Goal: Task Accomplishment & Management: Manage account settings

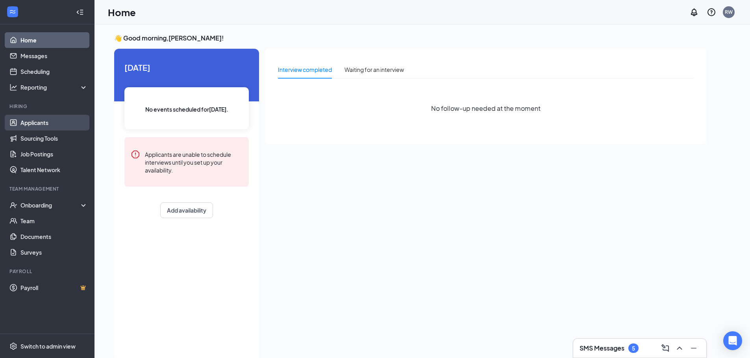
click at [46, 126] on link "Applicants" at bounding box center [53, 123] width 67 height 16
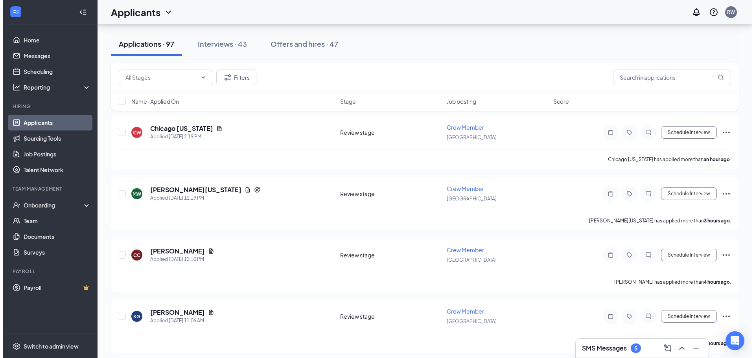
scroll to position [76, 0]
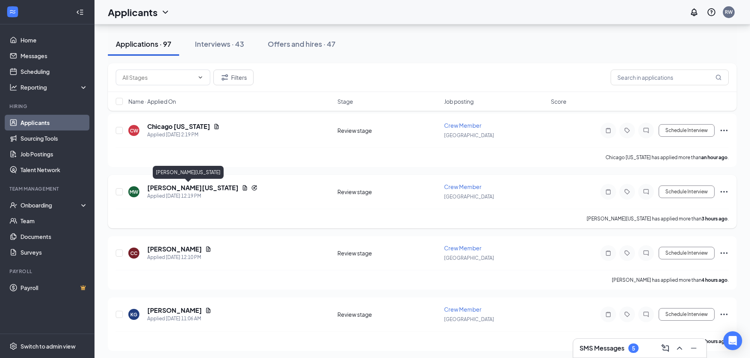
click at [180, 188] on h5 "[PERSON_NAME][US_STATE]" at bounding box center [192, 188] width 91 height 9
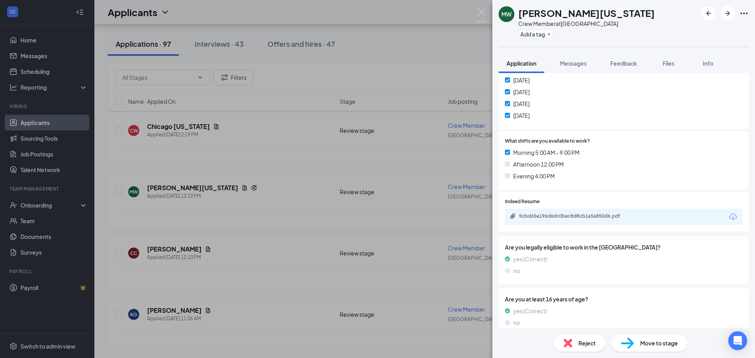
scroll to position [224, 0]
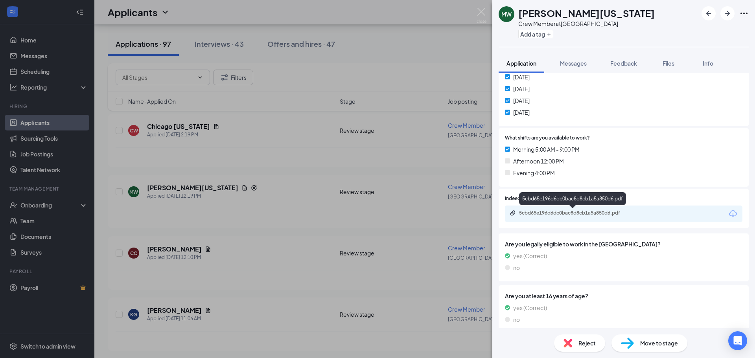
click at [570, 211] on div "5cbd65e196d6dc0bac8d8cb1a5a850d6.pdf" at bounding box center [574, 213] width 110 height 6
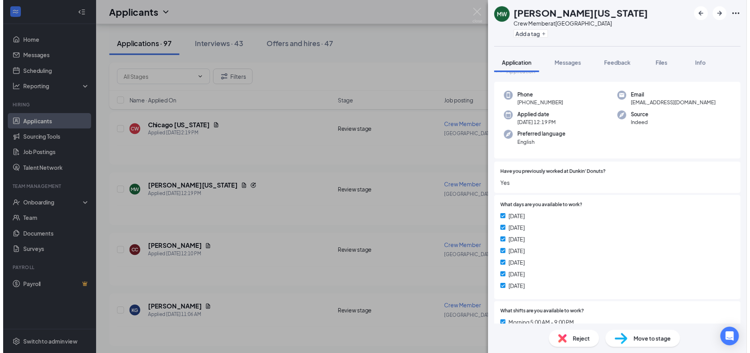
scroll to position [0, 0]
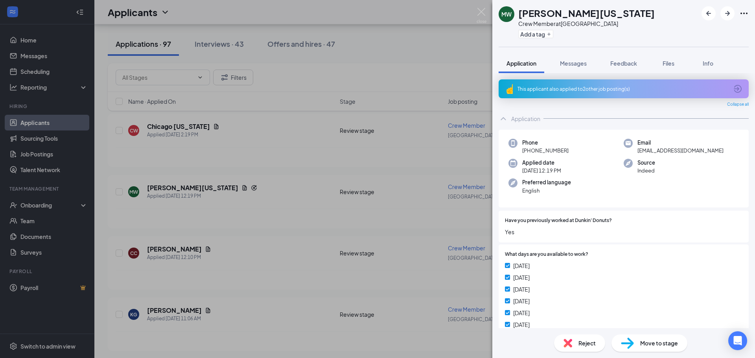
click at [733, 87] on icon "ArrowCircle" at bounding box center [737, 88] width 9 height 9
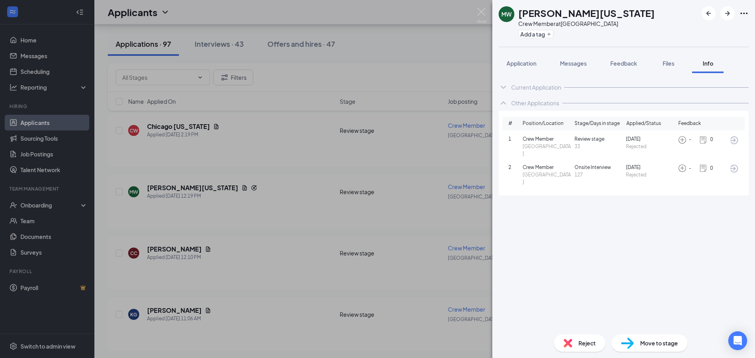
click at [411, 51] on div "MW [GEOGRAPHIC_DATA] [US_STATE] Crew Member at [GEOGRAPHIC_DATA] Add a tag Appl…" at bounding box center [377, 179] width 755 height 358
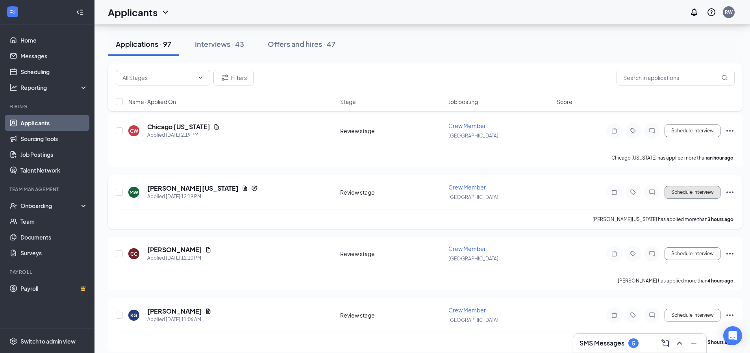
click at [689, 192] on button "Schedule Interview" at bounding box center [692, 192] width 56 height 13
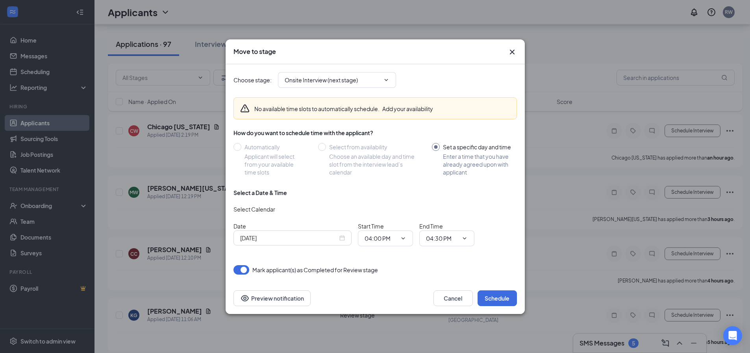
click at [512, 50] on icon "Cross" at bounding box center [511, 51] width 9 height 9
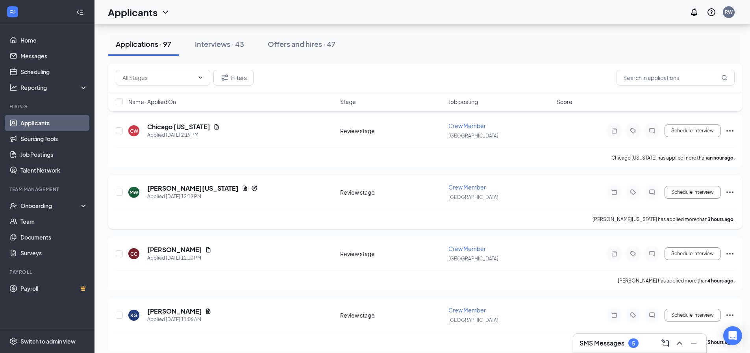
drag, startPoint x: 261, startPoint y: 194, endPoint x: 242, endPoint y: 202, distance: 21.0
click at [242, 202] on div "MW [GEOGRAPHIC_DATA] [US_STATE] Applied [DATE] 12:19 PM Review stage Crew Membe…" at bounding box center [425, 196] width 619 height 26
click at [190, 189] on h5 "[PERSON_NAME][US_STATE]" at bounding box center [192, 188] width 91 height 9
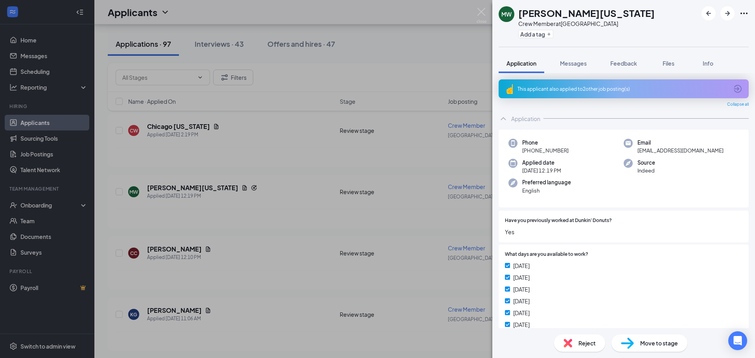
click at [579, 347] on span "Reject" at bounding box center [587, 343] width 17 height 9
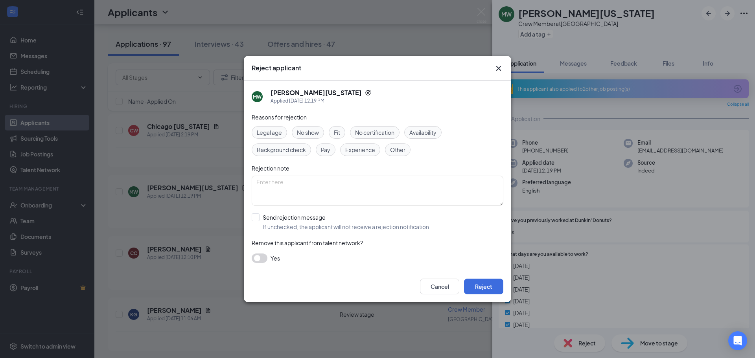
click at [427, 129] on span "Availability" at bounding box center [423, 132] width 27 height 9
click at [483, 286] on button "Reject" at bounding box center [483, 287] width 39 height 16
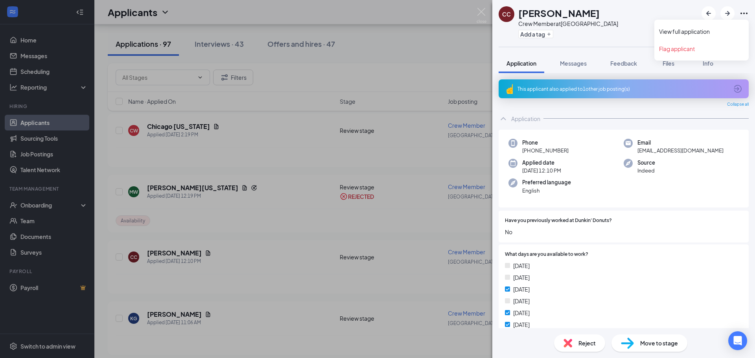
click at [744, 15] on icon "Ellipses" at bounding box center [744, 13] width 9 height 9
click at [731, 83] on div "This applicant also applied to 1 other job posting(s)" at bounding box center [624, 88] width 250 height 19
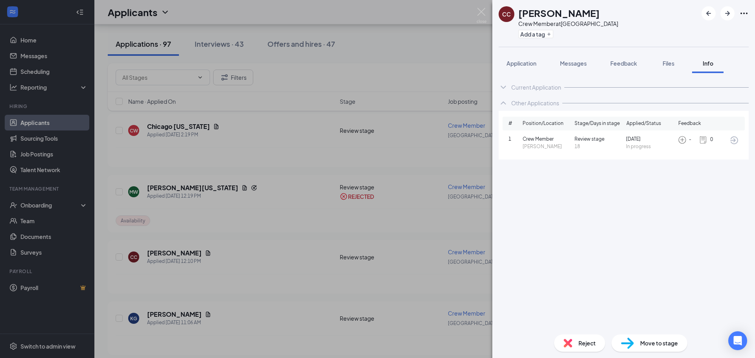
click at [298, 206] on div "CC [PERSON_NAME] Crew Member at [GEOGRAPHIC_DATA] Add a tag Application Message…" at bounding box center [377, 179] width 755 height 358
